Goal: Task Accomplishment & Management: Use online tool/utility

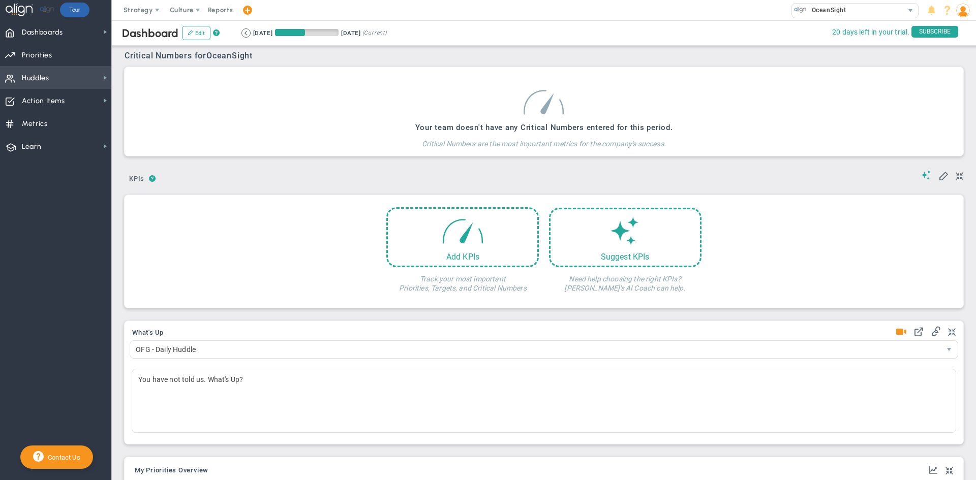
click at [47, 78] on span "Huddles" at bounding box center [35, 78] width 27 height 21
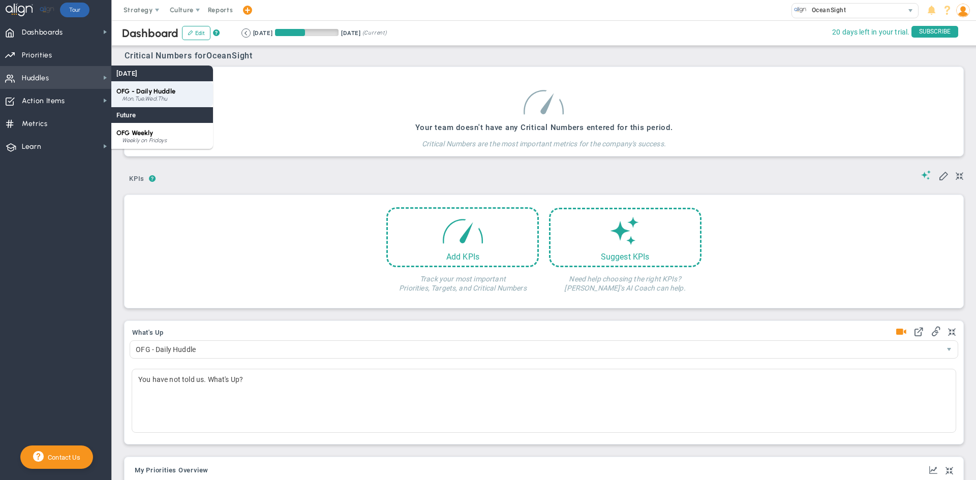
click at [164, 94] on span "OFG - Daily Huddle" at bounding box center [145, 91] width 59 height 8
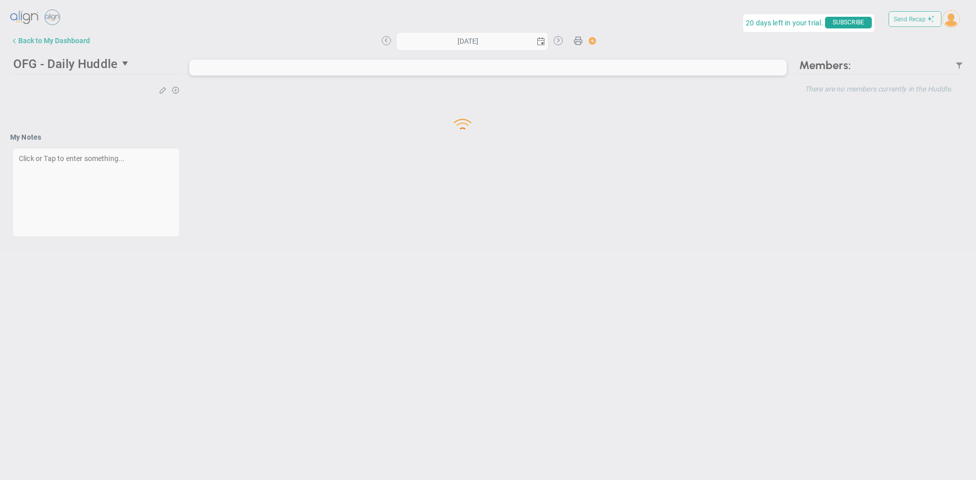
type input "[DATE]"
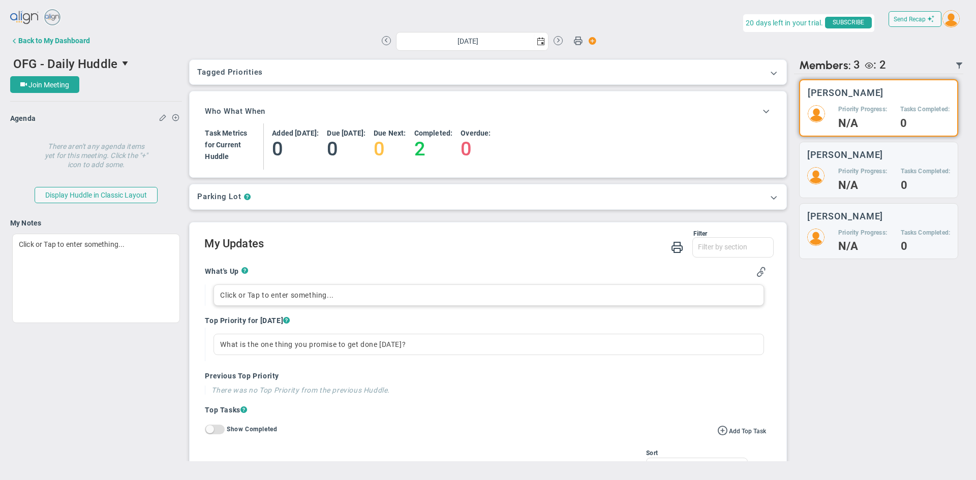
click at [239, 300] on div "Click or Tap to enter something..." at bounding box center [488, 295] width 550 height 21
click at [875, 183] on h4 "N/A" at bounding box center [862, 186] width 49 height 9
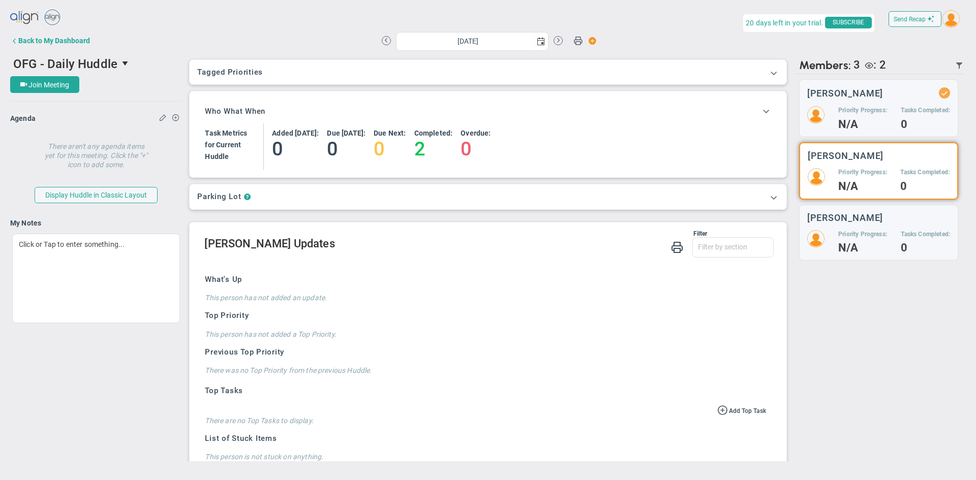
scroll to position [96, 0]
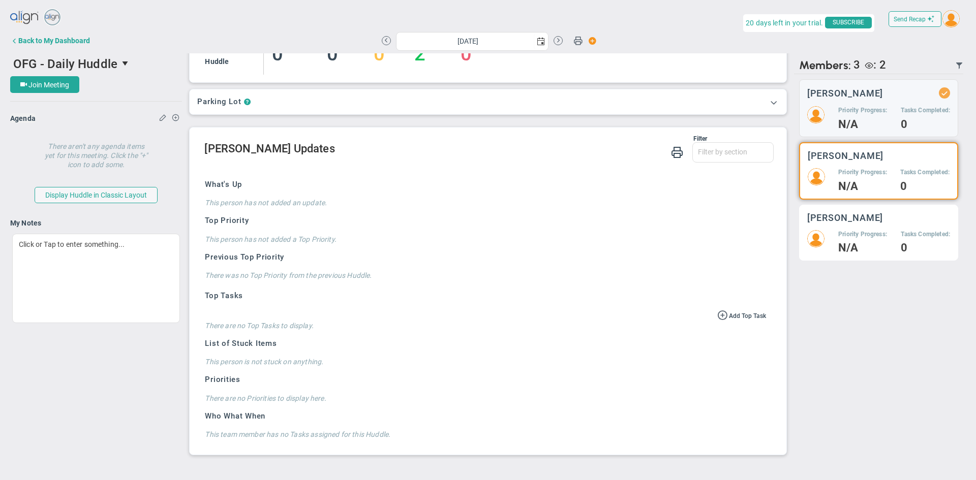
click at [857, 238] on h5 "Priority Progress:" at bounding box center [862, 234] width 49 height 9
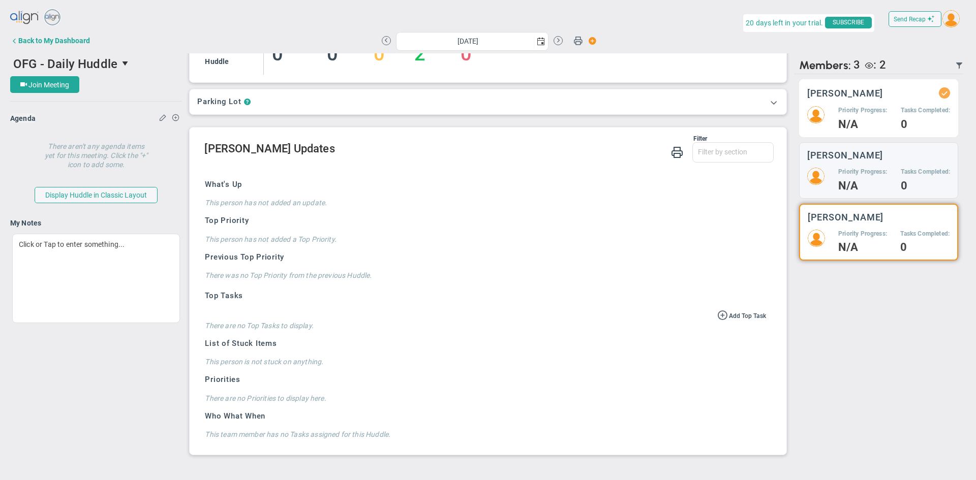
click at [867, 122] on h4 "N/A" at bounding box center [862, 124] width 49 height 9
